Goal: Find specific page/section: Find specific page/section

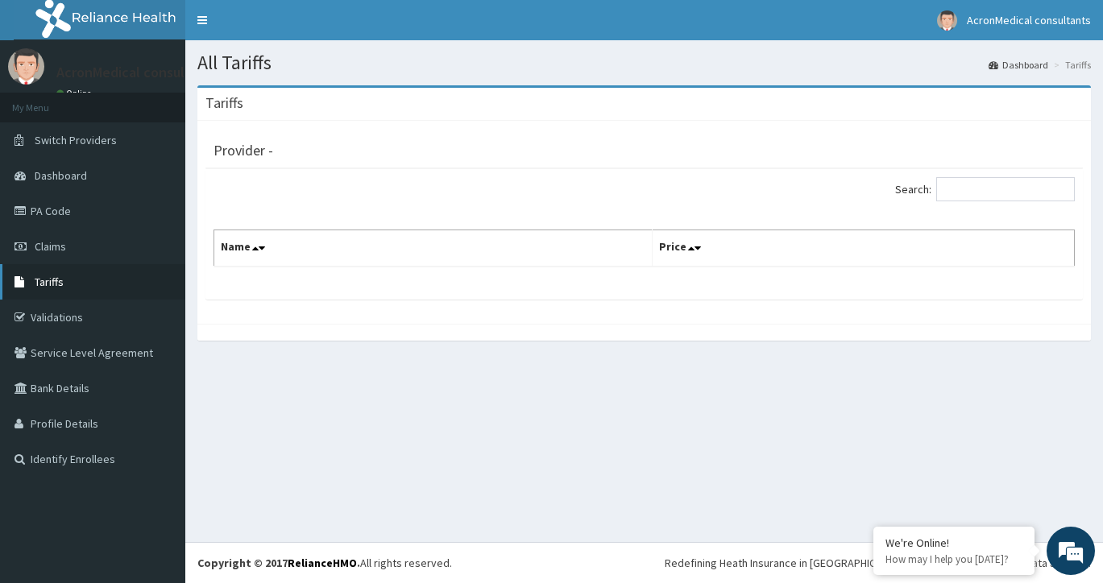
click at [48, 287] on span "Tariffs" at bounding box center [49, 282] width 29 height 15
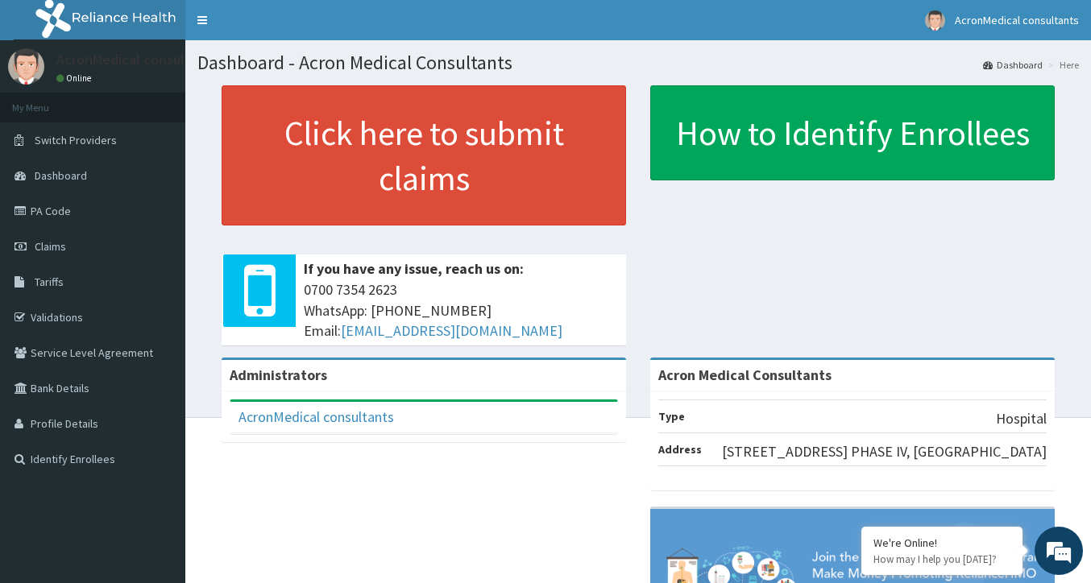
click at [118, 521] on aside "AcronMedical consultants Online My Menu Switch Providers Dashboard PA Code Clai…" at bounding box center [92, 382] width 185 height 765
click at [54, 288] on span "Tariffs" at bounding box center [49, 282] width 29 height 15
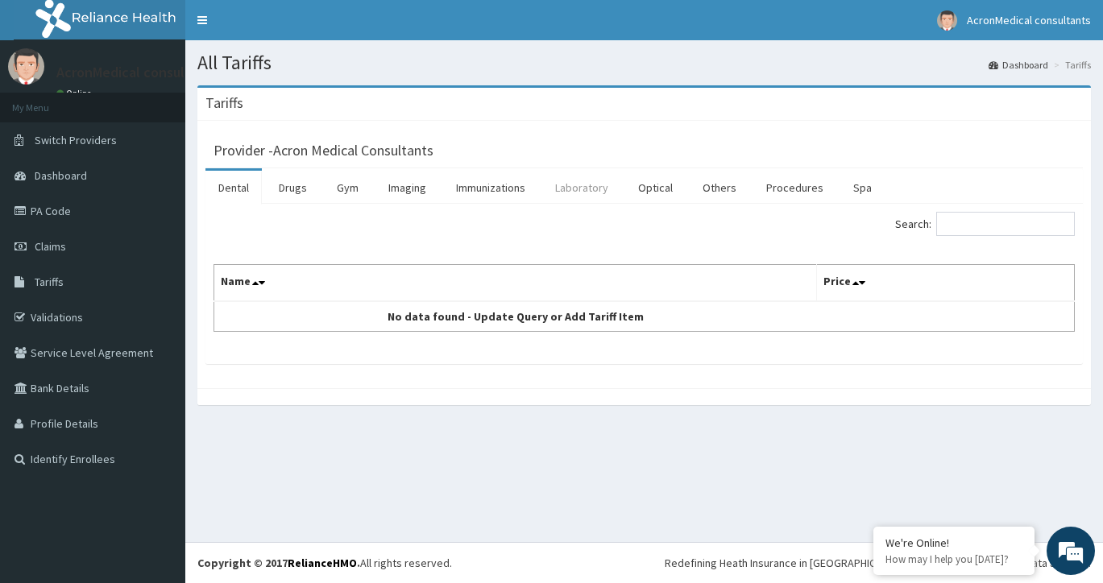
click at [570, 184] on link "Laboratory" at bounding box center [581, 188] width 79 height 34
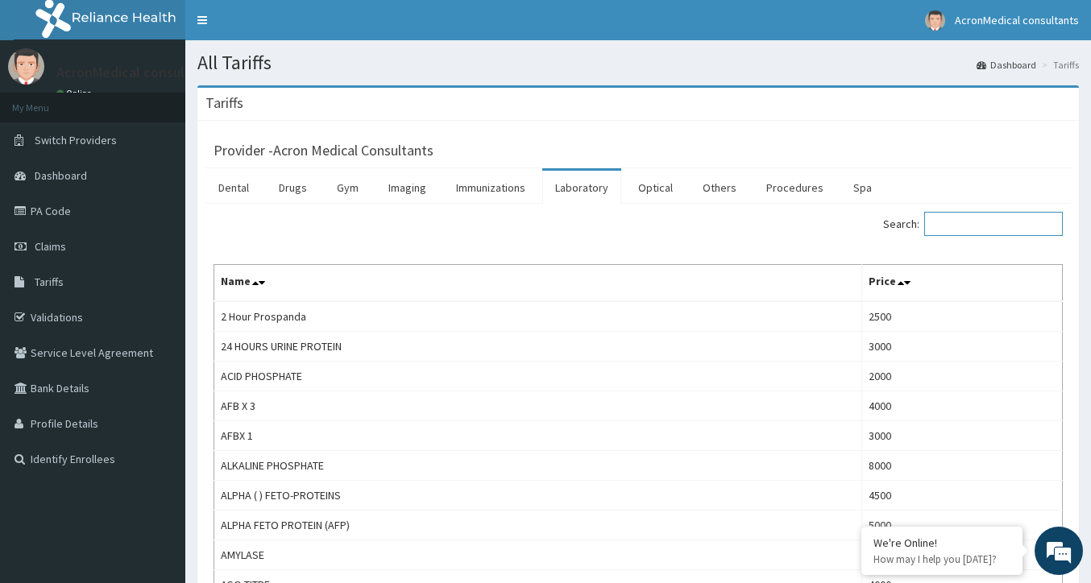
click at [973, 217] on input "Search:" at bounding box center [993, 224] width 139 height 24
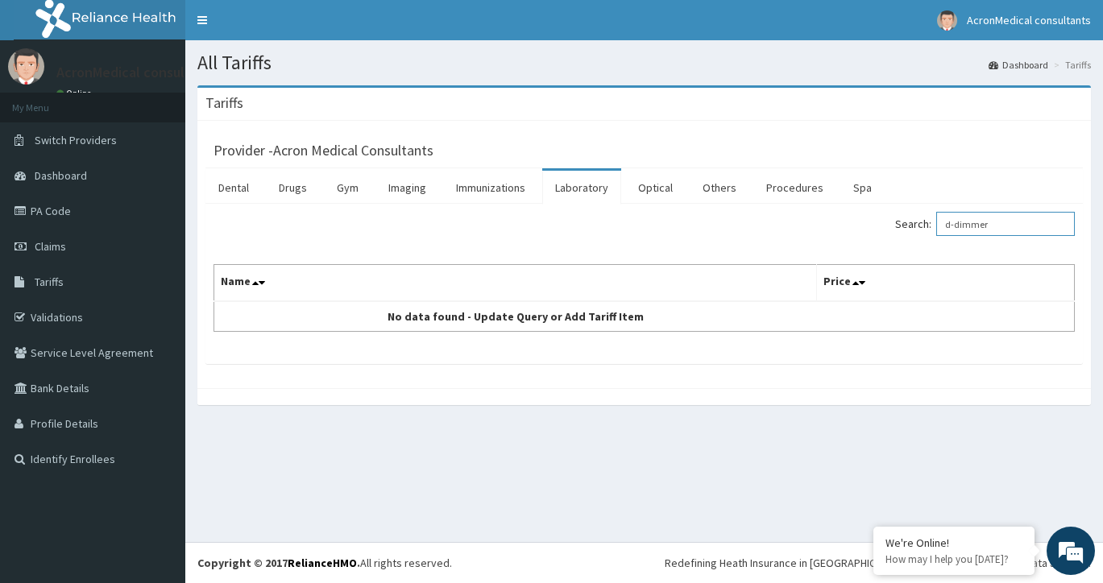
click at [989, 229] on input "d-dimmer" at bounding box center [1005, 224] width 139 height 24
click at [1003, 230] on input "d-dimer" at bounding box center [1005, 224] width 139 height 24
type input "d"
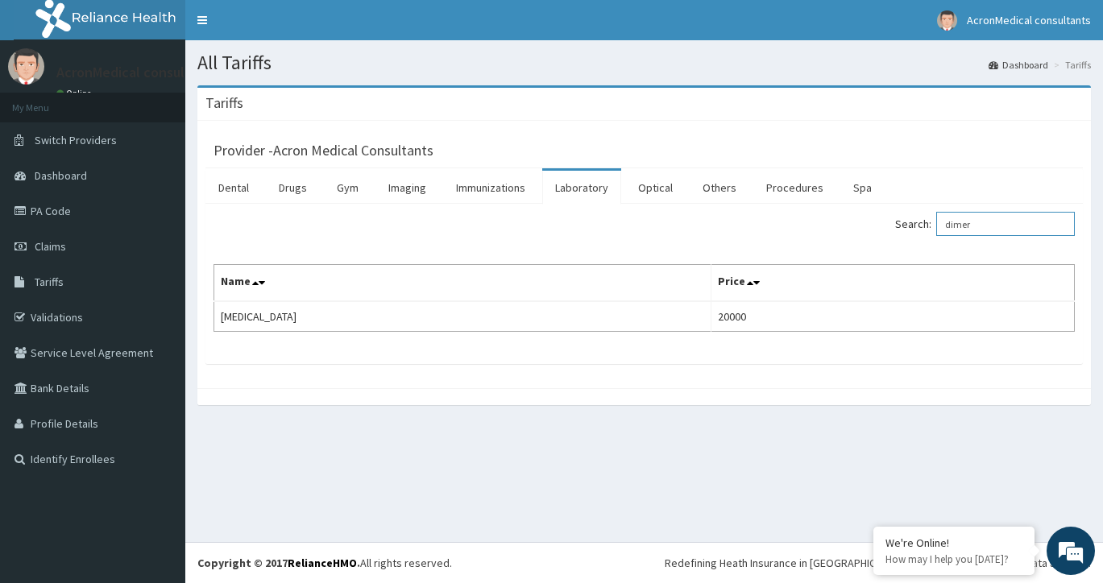
type input "dimer"
click at [51, 209] on link "PA Code" at bounding box center [92, 210] width 185 height 35
